Goal: Task Accomplishment & Management: Use online tool/utility

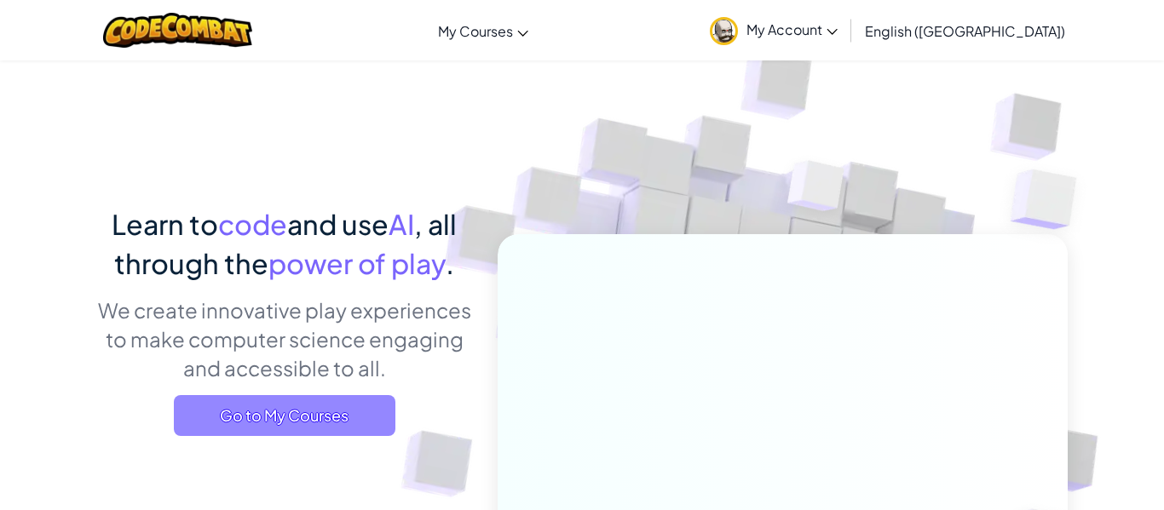
click at [343, 400] on span "Go to My Courses" at bounding box center [284, 415] width 221 height 41
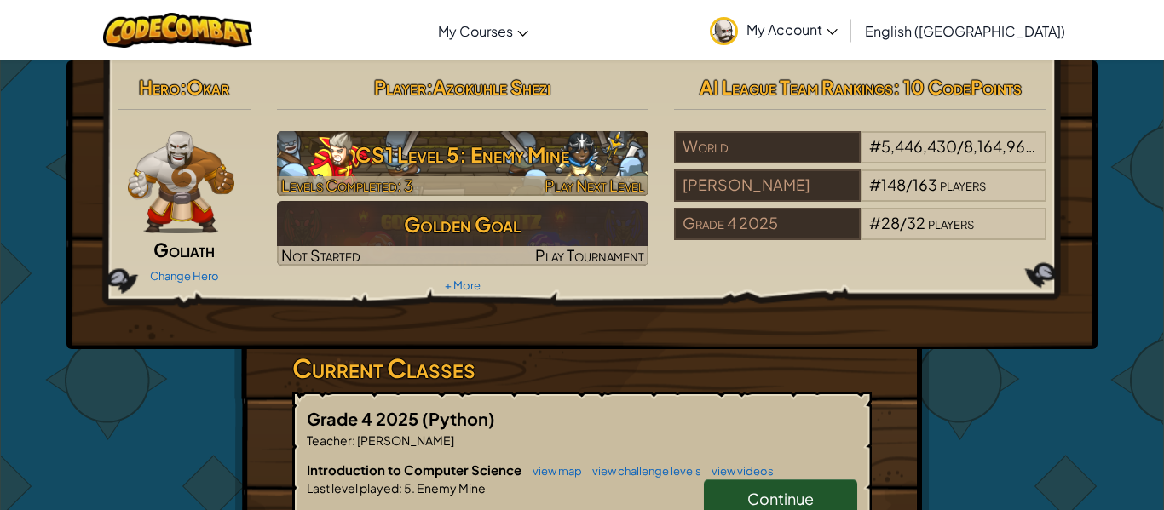
click at [532, 157] on h3 "CS1 Level 5: Enemy Mine" at bounding box center [463, 154] width 372 height 38
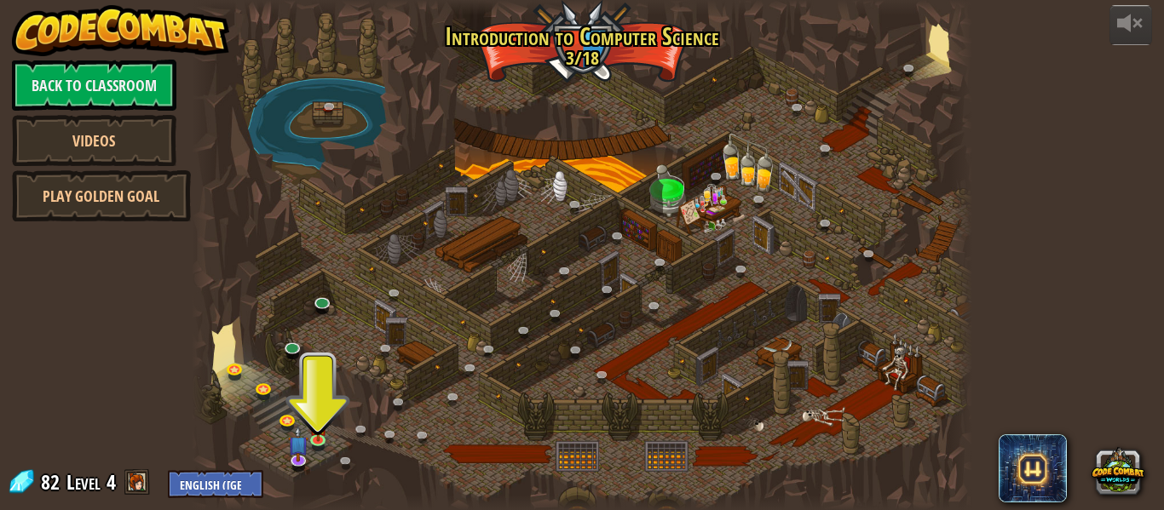
click at [312, 395] on div at bounding box center [582, 255] width 780 height 510
click at [298, 367] on div at bounding box center [582, 255] width 780 height 510
click at [319, 371] on div at bounding box center [582, 255] width 780 height 510
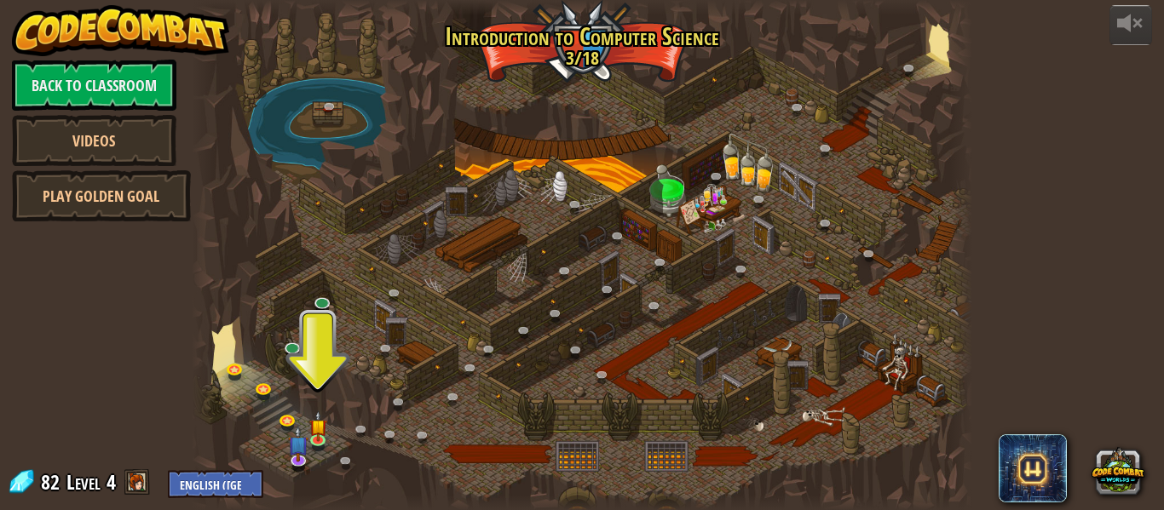
click at [319, 371] on div at bounding box center [582, 255] width 780 height 510
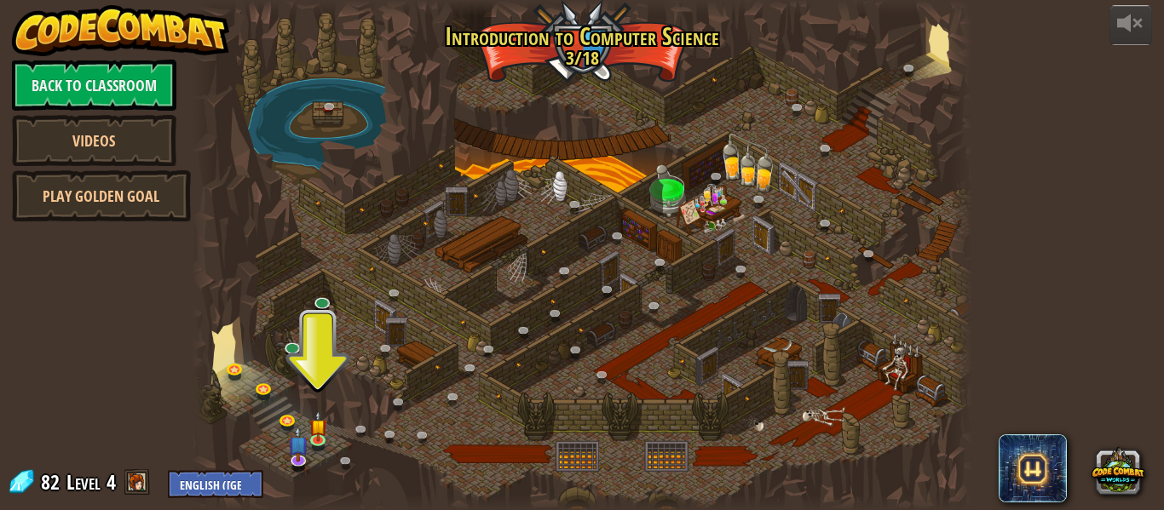
click at [319, 371] on div at bounding box center [582, 255] width 780 height 510
click at [302, 382] on div at bounding box center [582, 255] width 780 height 510
click at [302, 384] on div at bounding box center [582, 255] width 780 height 510
click at [296, 363] on link at bounding box center [295, 348] width 34 height 34
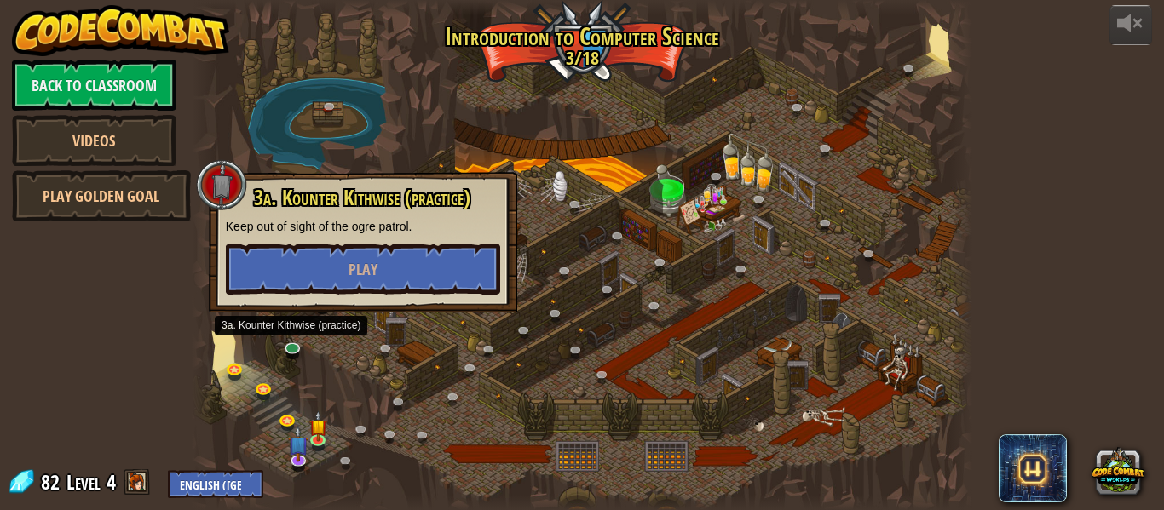
click at [299, 411] on div at bounding box center [582, 255] width 780 height 510
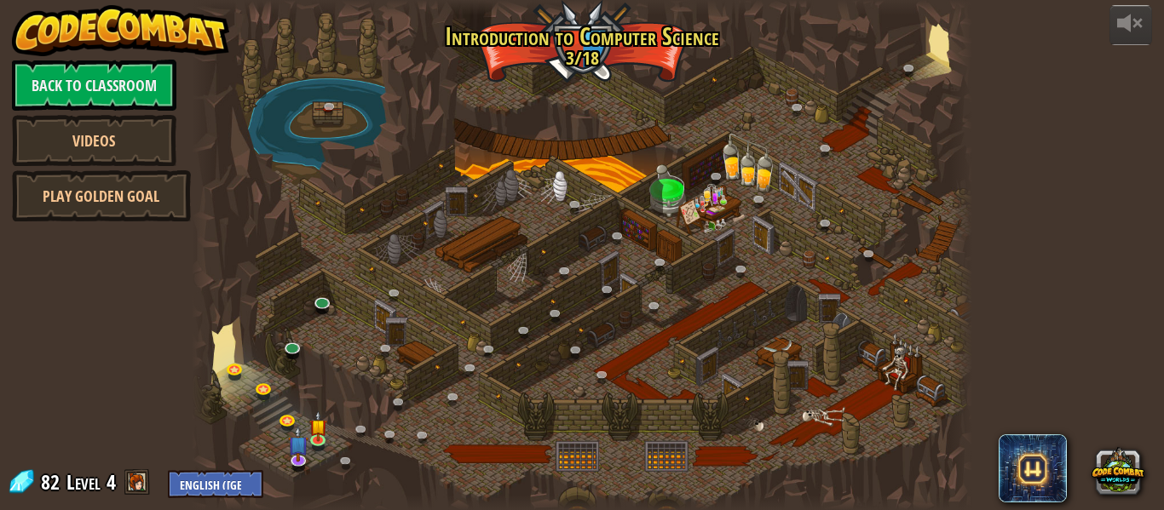
click at [305, 401] on div at bounding box center [582, 255] width 780 height 510
click at [296, 412] on link at bounding box center [290, 421] width 34 height 34
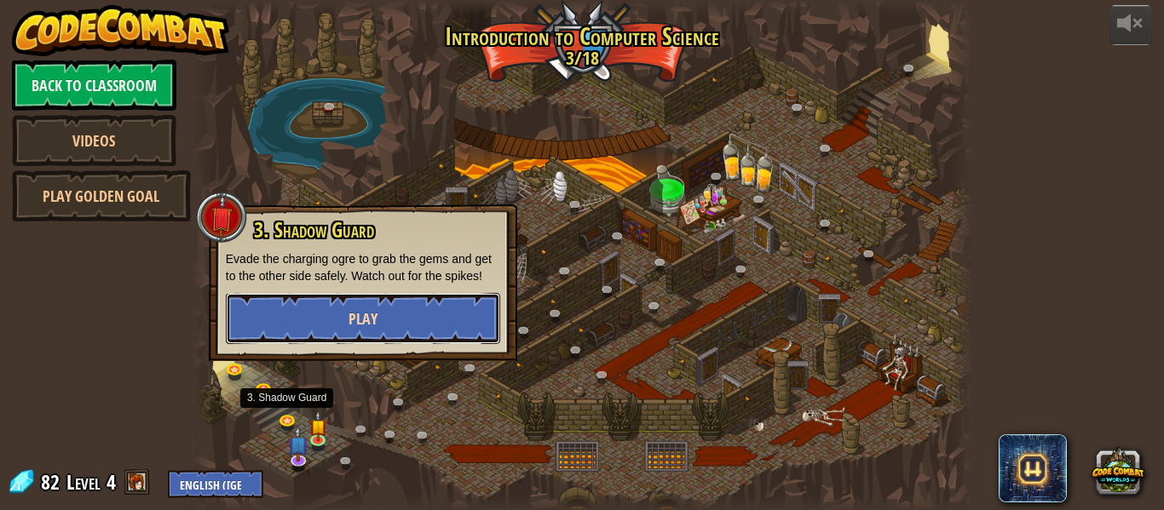
click at [288, 327] on button "Play" at bounding box center [363, 318] width 274 height 51
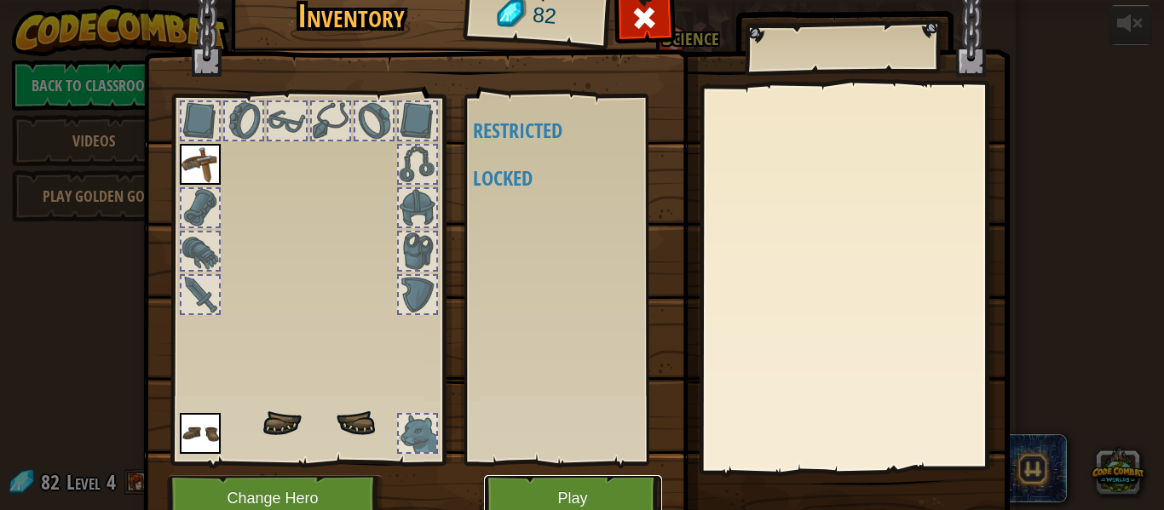
click at [590, 494] on button "Play" at bounding box center [573, 498] width 178 height 47
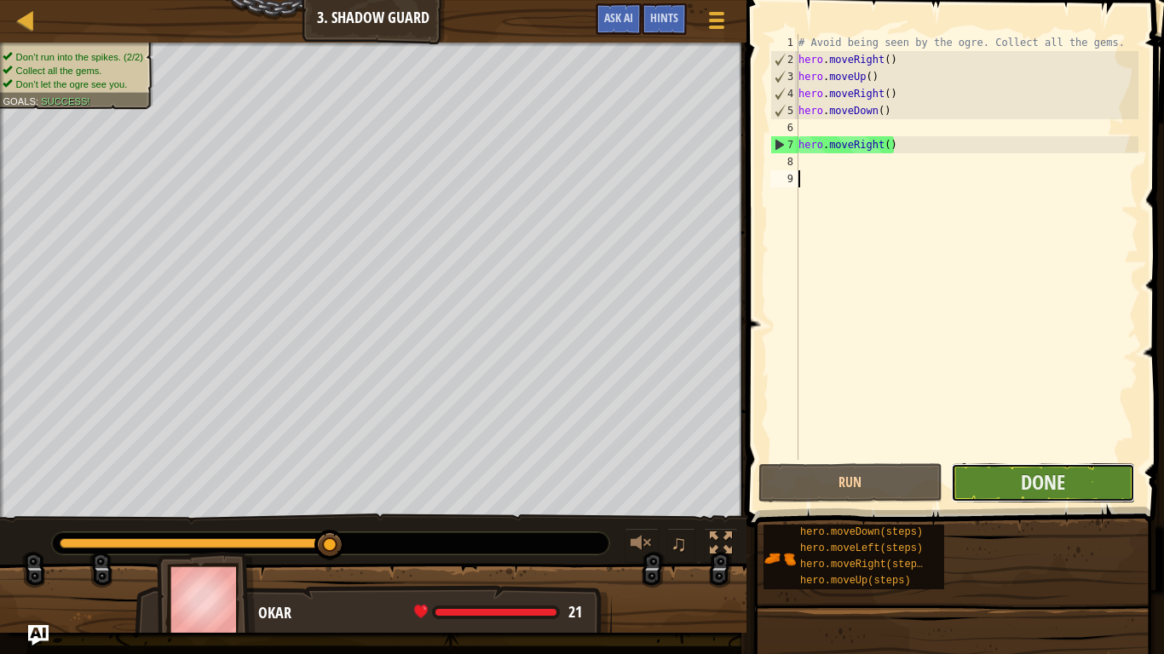
click at [1082, 468] on button "Done" at bounding box center [1043, 482] width 184 height 39
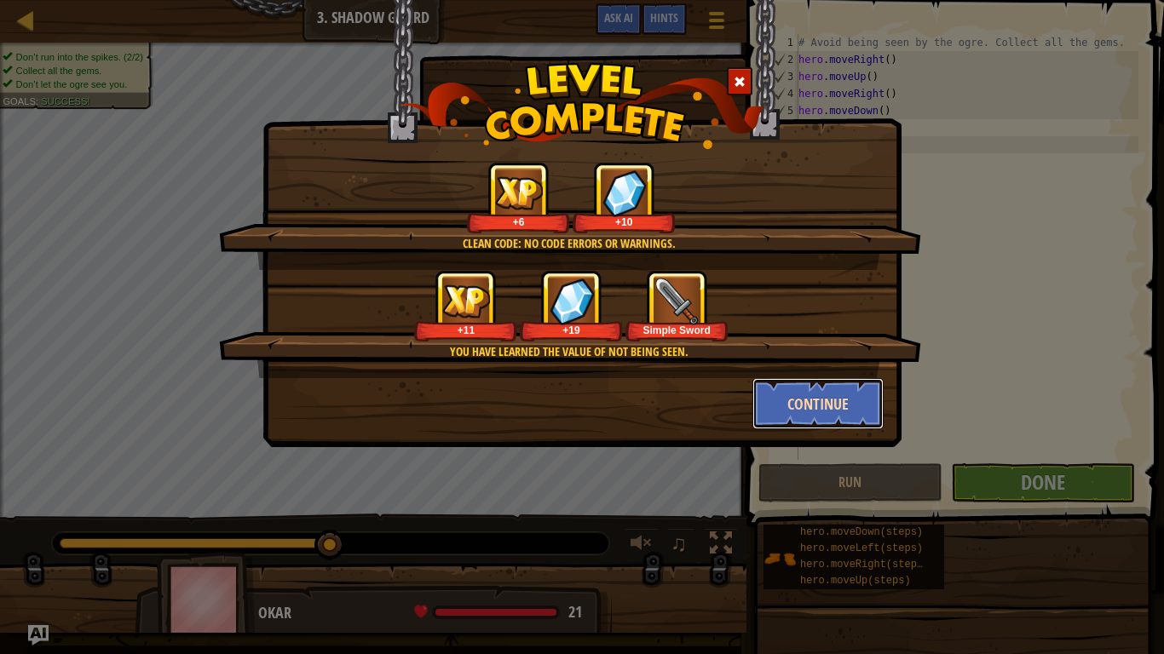
click at [868, 414] on button "Continue" at bounding box center [818, 403] width 132 height 51
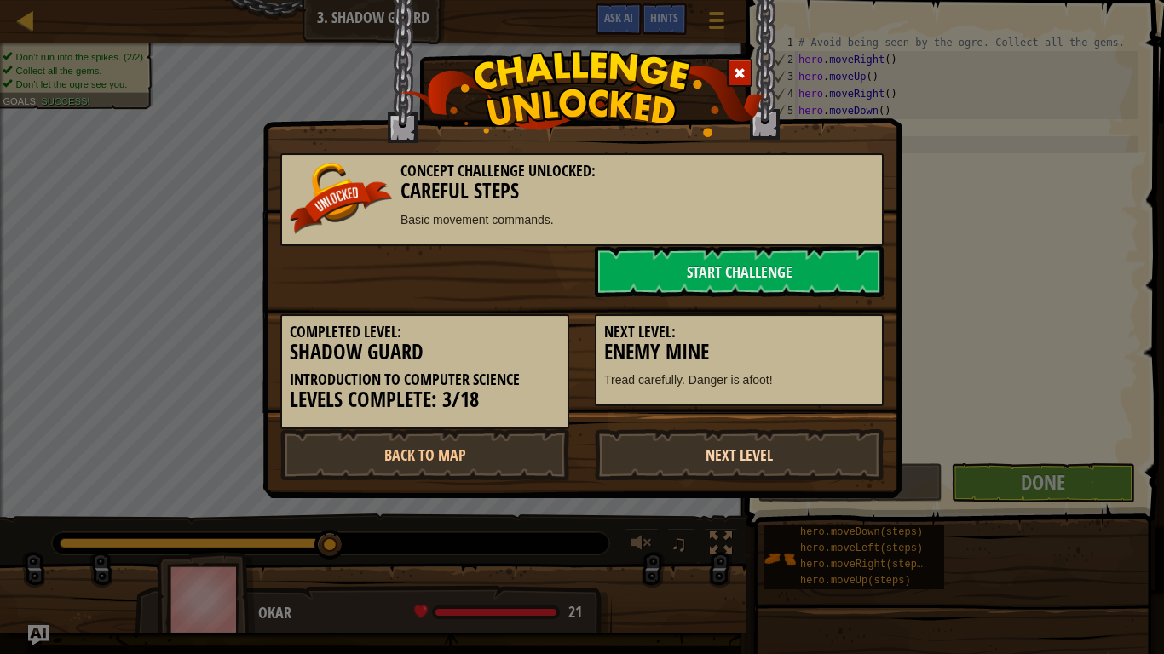
click at [792, 461] on link "Next Level" at bounding box center [739, 454] width 289 height 51
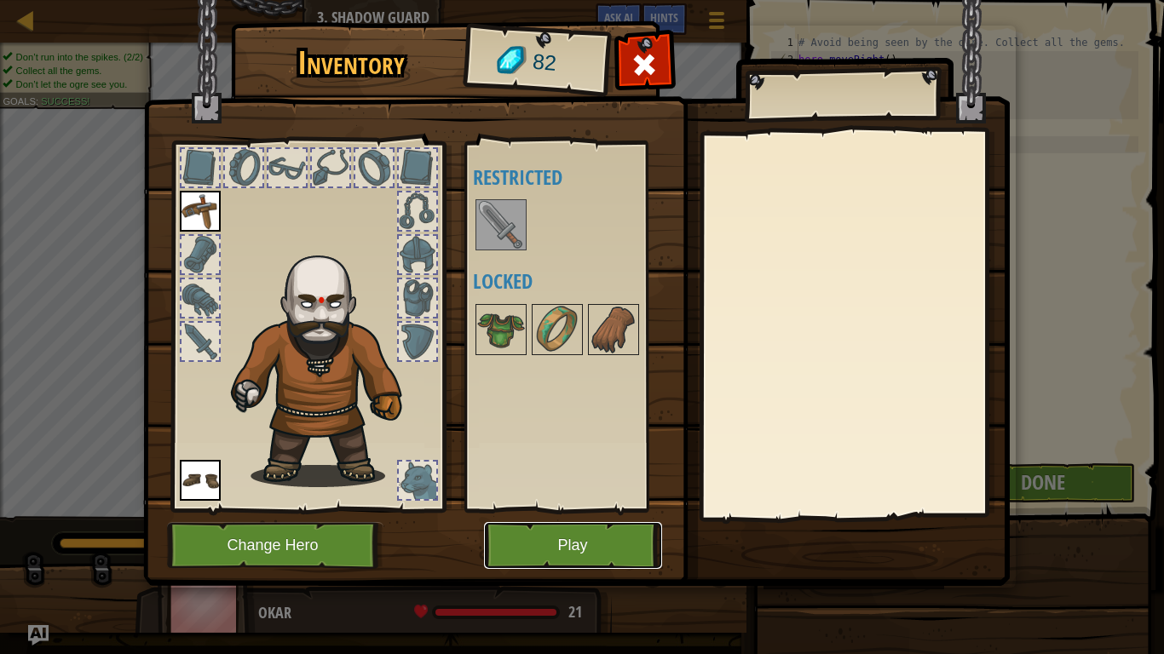
click at [593, 509] on button "Play" at bounding box center [573, 545] width 178 height 47
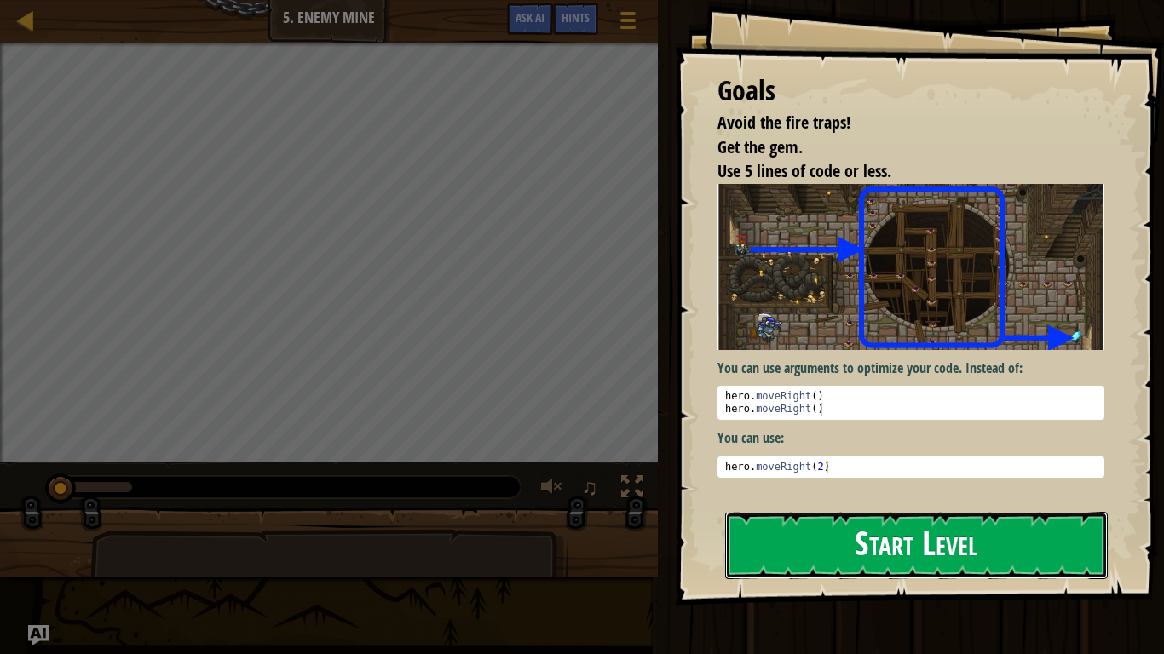
click at [825, 509] on button "Start Level" at bounding box center [916, 545] width 382 height 67
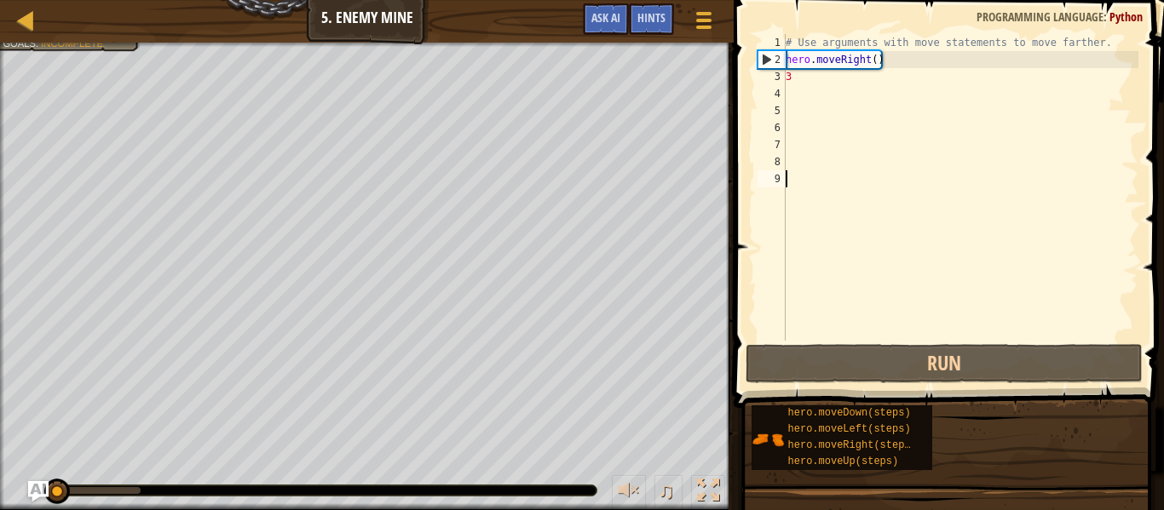
click at [1133, 15] on span "Python" at bounding box center [1125, 17] width 33 height 16
click at [1136, 16] on span "Python" at bounding box center [1125, 17] width 33 height 16
click at [1134, 16] on span "Python" at bounding box center [1125, 17] width 33 height 16
click at [1130, 14] on span "Python" at bounding box center [1125, 17] width 33 height 16
click at [1128, 12] on span "Python" at bounding box center [1125, 17] width 33 height 16
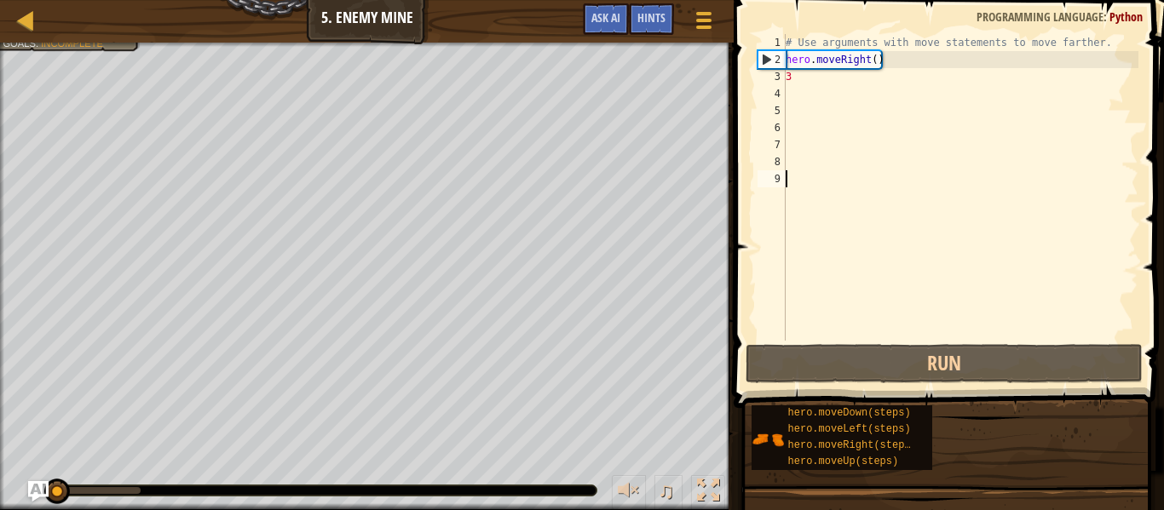
click at [1133, 7] on span at bounding box center [950, 180] width 444 height 458
